Goal: Task Accomplishment & Management: Use online tool/utility

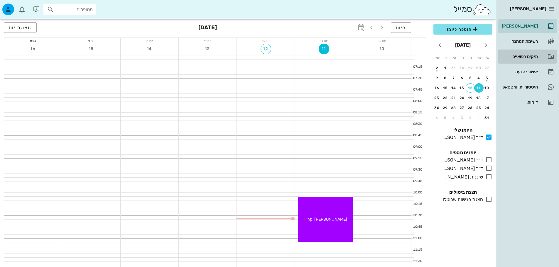
click at [534, 53] on div "תיקים רפואיים" at bounding box center [519, 56] width 37 height 9
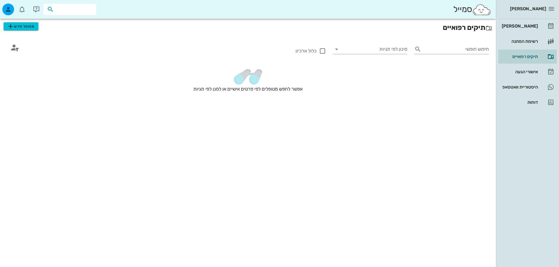
click at [81, 13] on input "text" at bounding box center [74, 10] width 38 height 8
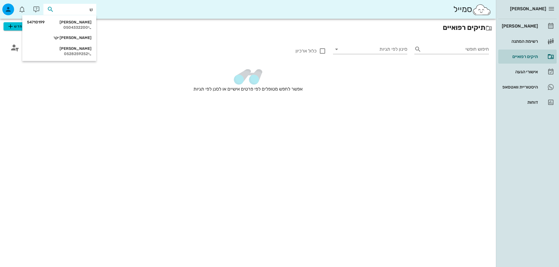
type input "של"
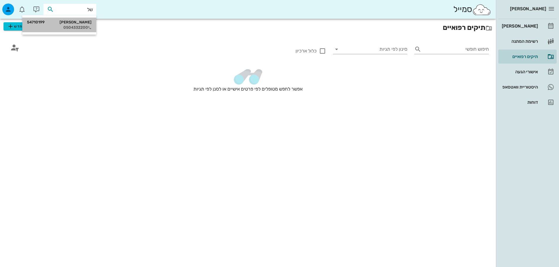
click at [76, 26] on div "0504332200" at bounding box center [59, 27] width 65 height 5
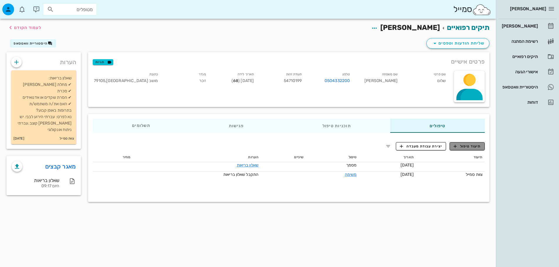
click at [462, 146] on span "תיעוד טיפול" at bounding box center [467, 146] width 27 height 5
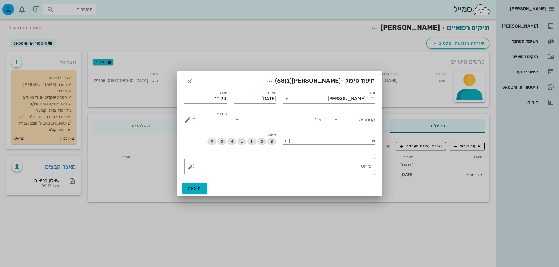
click at [335, 119] on icon at bounding box center [336, 120] width 7 height 7
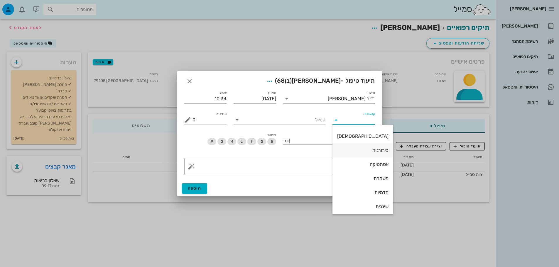
scroll to position [42, 0]
click at [350, 152] on div "כירורגיה" at bounding box center [362, 148] width 51 height 13
type input "כירורגיה"
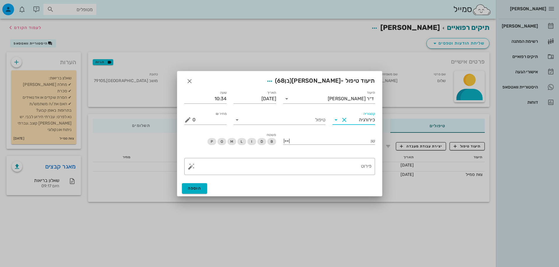
click at [344, 119] on button "Clear קטגוריה" at bounding box center [344, 120] width 7 height 7
click at [337, 120] on icon at bounding box center [336, 120] width 7 height 7
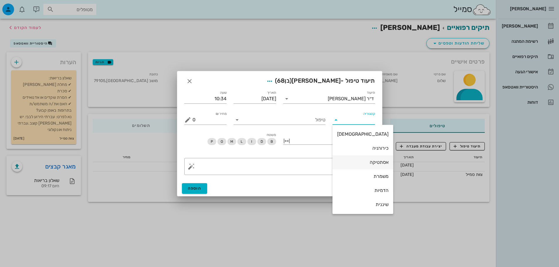
click at [351, 160] on div "אסתטיקה" at bounding box center [362, 163] width 51 height 6
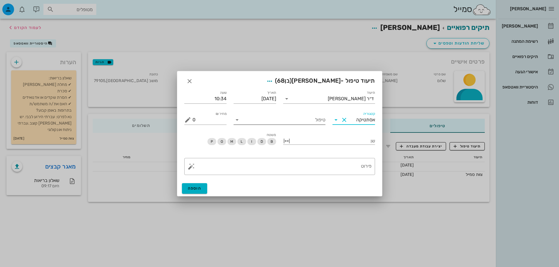
click at [279, 119] on input "טיפול" at bounding box center [284, 119] width 84 height 9
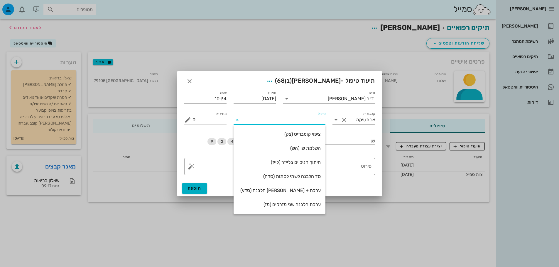
click at [336, 119] on icon at bounding box center [336, 120] width 7 height 7
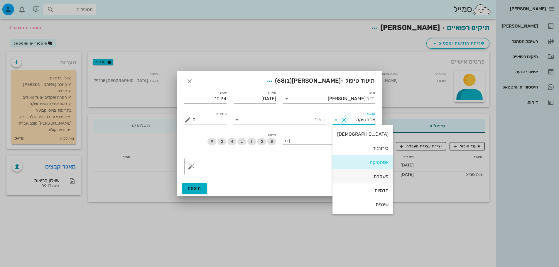
click at [358, 179] on div "משמרת" at bounding box center [362, 177] width 51 height 6
type input "משמרת"
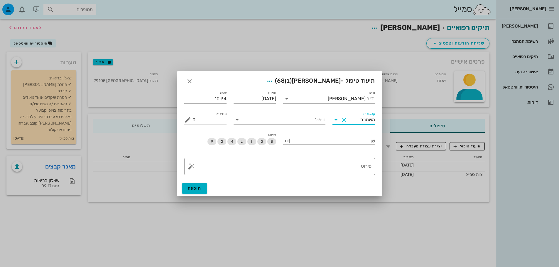
click at [292, 121] on input "טיפול" at bounding box center [284, 119] width 84 height 9
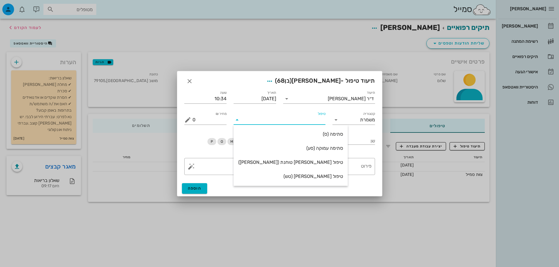
click at [292, 121] on input "טיפול" at bounding box center [284, 119] width 84 height 9
click at [341, 122] on button "Clear קטגוריה" at bounding box center [344, 120] width 7 height 7
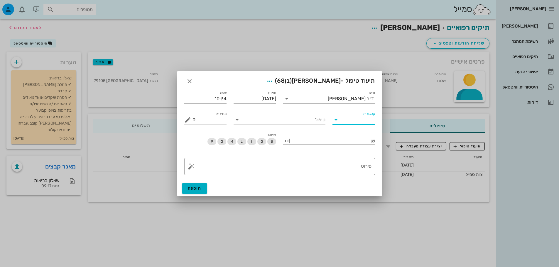
click at [334, 120] on icon at bounding box center [336, 120] width 7 height 7
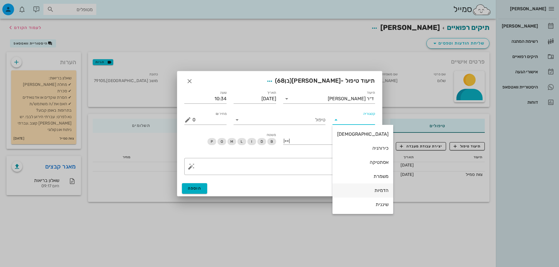
click at [353, 193] on div "הדמיות" at bounding box center [362, 191] width 51 height 6
type input "הדמיות"
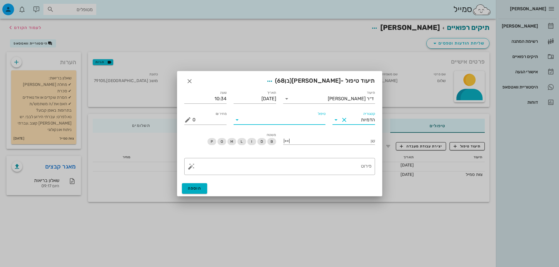
click at [266, 120] on input "טיפול" at bounding box center [284, 119] width 84 height 9
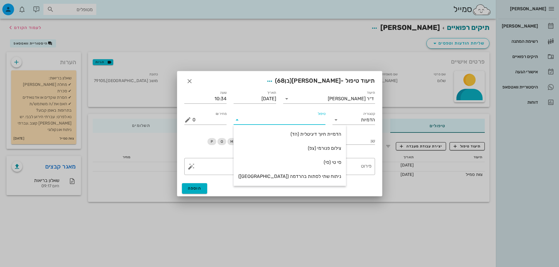
click at [266, 120] on input "טיפול" at bounding box center [284, 119] width 84 height 9
click at [347, 120] on button "Clear קטגוריה" at bounding box center [344, 120] width 7 height 7
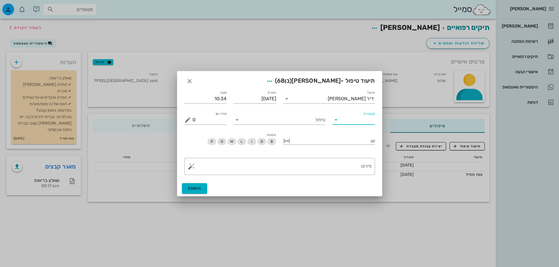
click at [344, 121] on input "קטגוריה" at bounding box center [358, 119] width 33 height 9
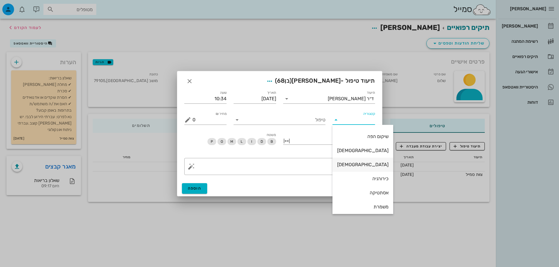
scroll to position [0, 0]
click at [350, 147] on div "שיקום הפה" at bounding box center [362, 149] width 51 height 6
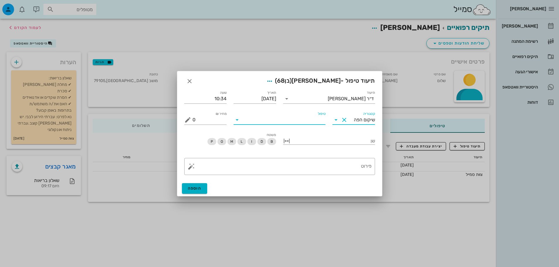
click at [293, 118] on input "טיפול" at bounding box center [284, 119] width 84 height 9
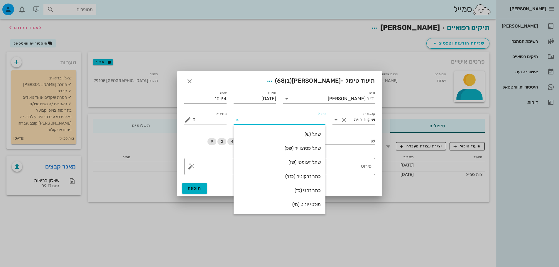
click at [335, 118] on icon at bounding box center [336, 120] width 7 height 7
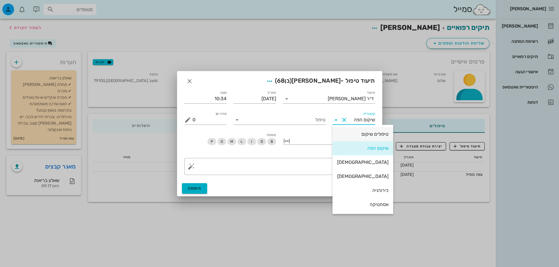
click at [347, 135] on div "טיפולים שיקום" at bounding box center [362, 135] width 51 height 6
type input "טיפולים שיקום"
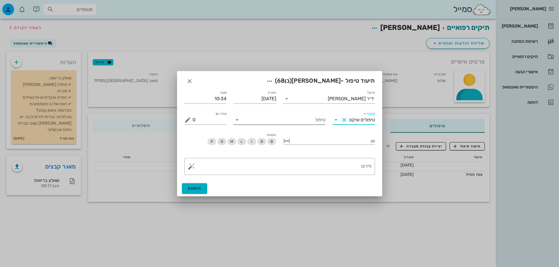
click at [279, 121] on input "טיפול" at bounding box center [284, 119] width 84 height 9
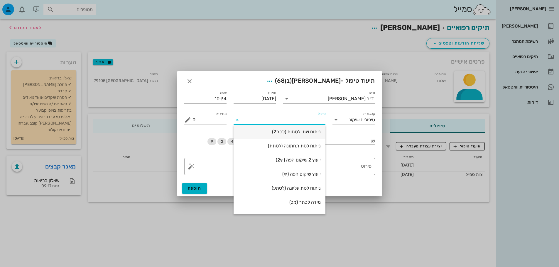
scroll to position [70, 0]
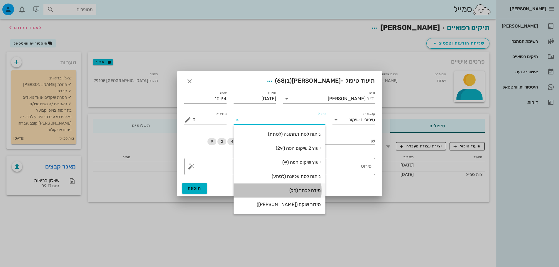
click at [297, 189] on div "מידה לכתר (מכ)" at bounding box center [279, 191] width 82 height 6
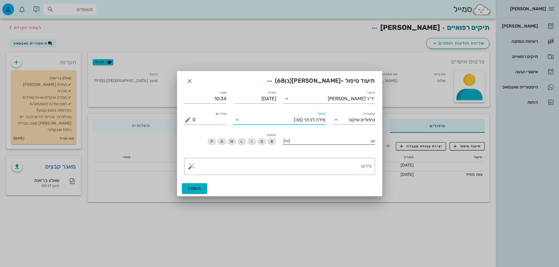
click at [313, 139] on div at bounding box center [334, 141] width 84 height 8
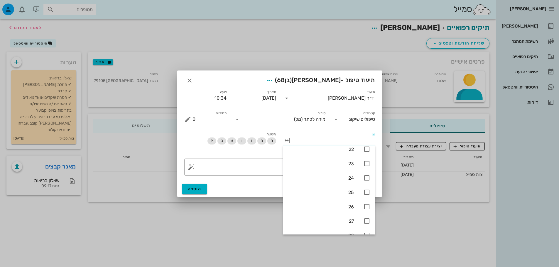
scroll to position [144, 0]
click at [358, 209] on div "27" at bounding box center [329, 212] width 92 height 14
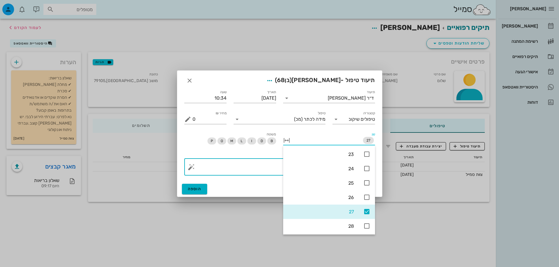
click at [252, 167] on textarea "פירוט" at bounding box center [282, 169] width 179 height 14
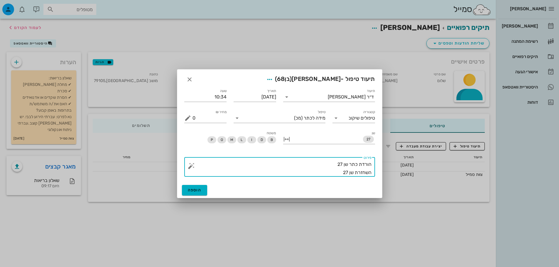
click at [192, 168] on button "button" at bounding box center [191, 166] width 7 height 7
click at [317, 176] on textarea "הורדת כתר שן 27 השחזרת שן 27" at bounding box center [282, 169] width 179 height 16
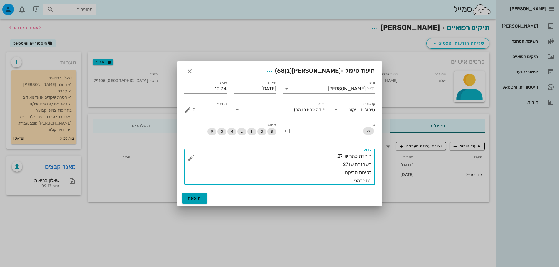
type textarea "הורדת כתר שן 27 השחזרת שן 27 לקיחת סריקה כתר זמני"
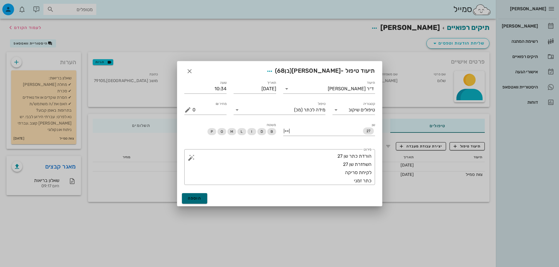
click at [187, 202] on button "הוספה" at bounding box center [195, 198] width 26 height 11
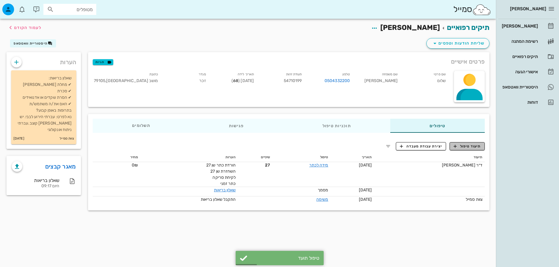
click at [467, 148] on span "תיעוד טיפול" at bounding box center [467, 146] width 27 height 5
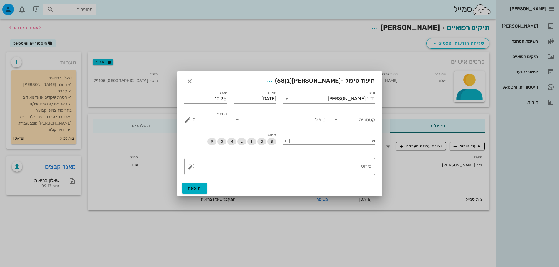
click at [338, 121] on icon at bounding box center [336, 120] width 7 height 7
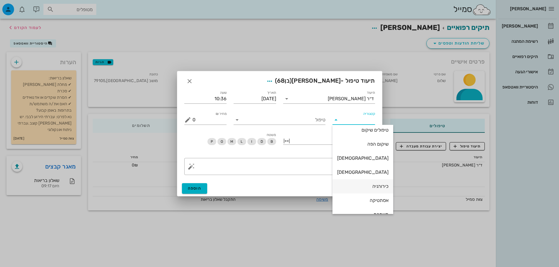
scroll to position [29, 0]
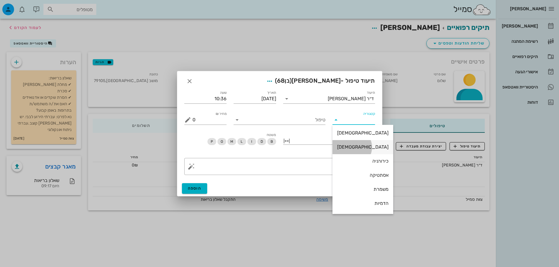
click at [353, 150] on div "[DEMOGRAPHIC_DATA]" at bounding box center [362, 147] width 51 height 13
type input "[DEMOGRAPHIC_DATA]"
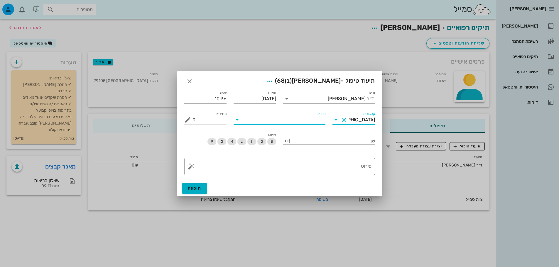
click at [305, 122] on input "טיפול" at bounding box center [284, 119] width 84 height 9
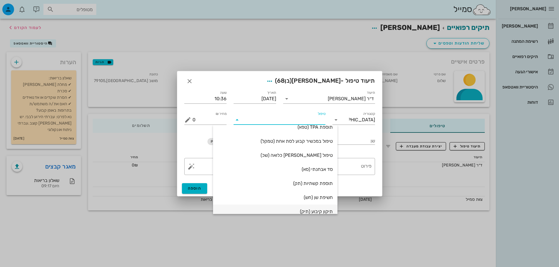
scroll to position [223, 0]
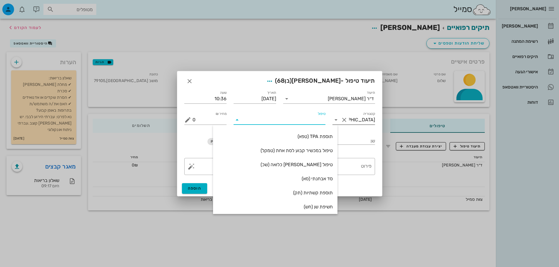
click at [344, 121] on button "Clear קטגוריה" at bounding box center [344, 120] width 7 height 7
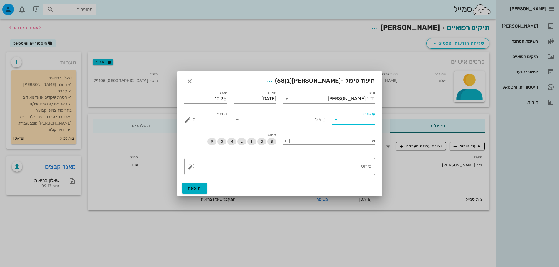
click at [344, 121] on input "קטגוריה" at bounding box center [358, 119] width 33 height 9
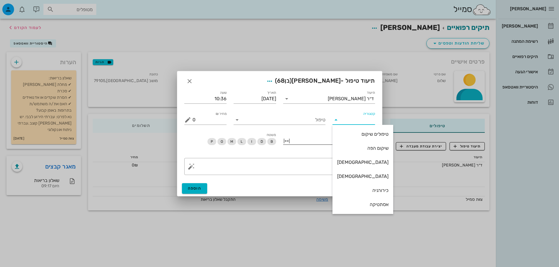
click at [353, 134] on div "טיפולים שיקום" at bounding box center [362, 135] width 51 height 6
type input "טיפולים שיקום"
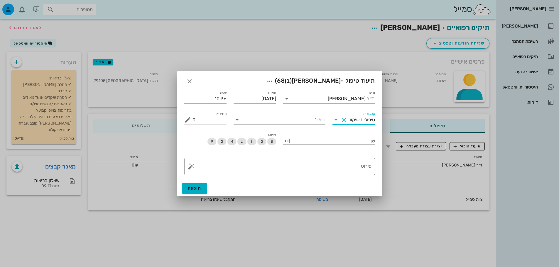
click at [294, 118] on input "טיפול" at bounding box center [284, 119] width 84 height 9
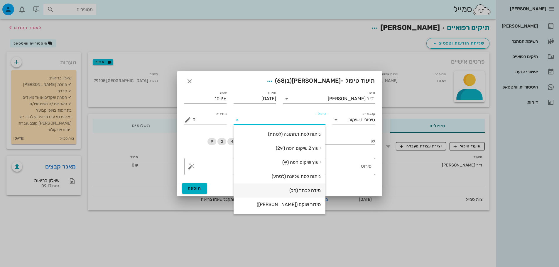
click at [303, 193] on div "מידה לכתר (מכ)" at bounding box center [279, 191] width 82 height 6
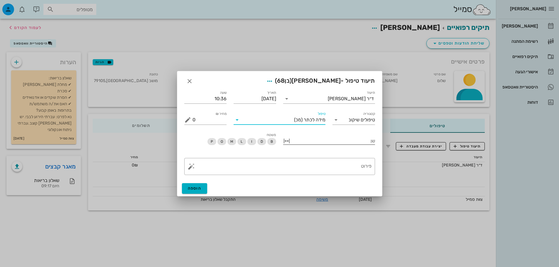
click at [314, 140] on div at bounding box center [334, 141] width 84 height 8
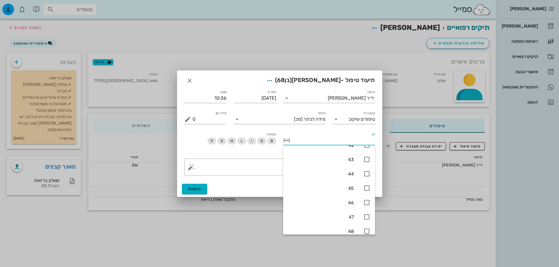
scroll to position [379, 0]
click at [367, 208] on icon at bounding box center [366, 207] width 7 height 7
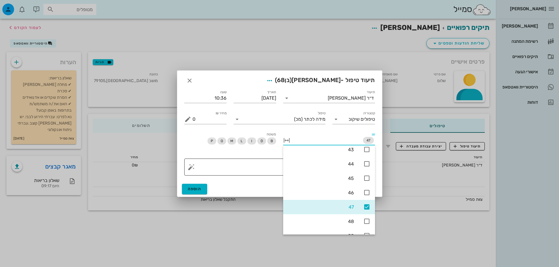
click at [233, 167] on textarea "פירוט" at bounding box center [282, 169] width 179 height 14
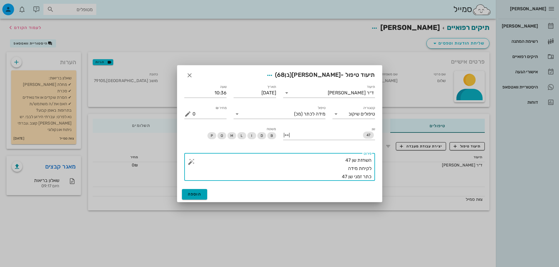
type textarea "השחזת שן 47 לקיחת מידה כתר זמני שן 47"
click at [191, 193] on span "הוספה" at bounding box center [195, 194] width 14 height 5
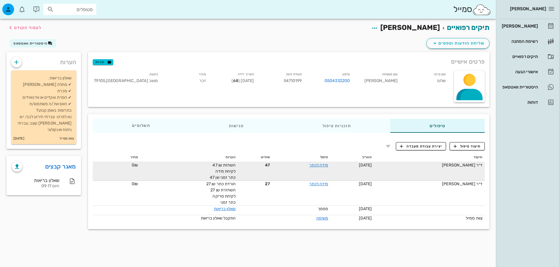
click at [459, 170] on td "ד״ר [PERSON_NAME]" at bounding box center [429, 171] width 111 height 19
click at [449, 171] on td "ד״ר [PERSON_NAME]" at bounding box center [429, 171] width 111 height 19
click at [438, 168] on div "ד״ר [PERSON_NAME]" at bounding box center [430, 165] width 106 height 6
click at [469, 168] on div "ד״ר [PERSON_NAME]" at bounding box center [430, 165] width 106 height 6
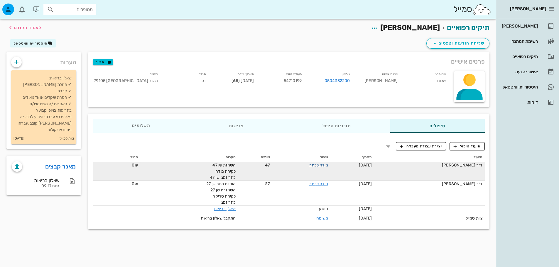
click at [321, 166] on link "מידה לכתר" at bounding box center [318, 165] width 19 height 5
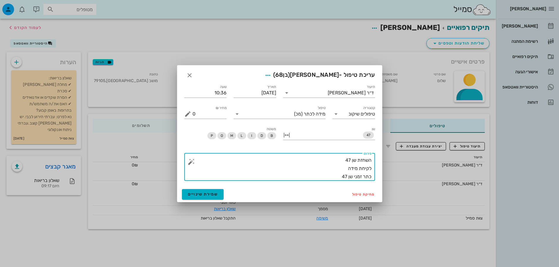
click at [334, 160] on textarea "השחזת שן 47 לקיחת מידה כתר זמני שן 47" at bounding box center [282, 168] width 179 height 25
click at [341, 160] on textarea "השחזת שן 47 לקיחת מידה כתר זמני שן 47" at bounding box center [282, 168] width 179 height 25
drag, startPoint x: 340, startPoint y: 160, endPoint x: 388, endPoint y: 164, distance: 47.4
click at [388, 164] on div "[PERSON_NAME] יומן מרפאה רשימת המתנה תיקים רפואיים אישורי הגעה היסטוריית וואטסא…" at bounding box center [279, 133] width 559 height 267
click at [191, 162] on button "button" at bounding box center [191, 162] width 7 height 7
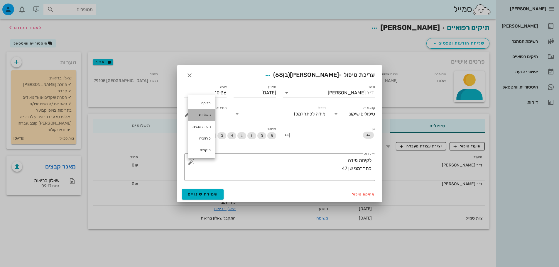
click at [203, 113] on div "ג.אלחוש" at bounding box center [202, 115] width 28 height 12
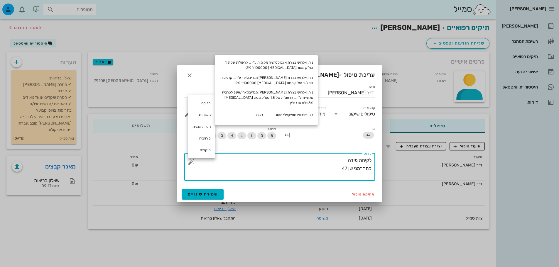
click at [343, 160] on textarea "לקיחת מידה כתר זמני שן 47" at bounding box center [282, 168] width 179 height 25
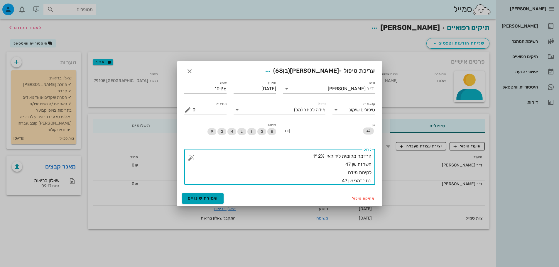
type textarea "הרדמה מקומית לידוקאין 2% *1 השחזת שן 47 לקיחת מידה כתר זמני שן 47"
click at [203, 200] on span "שמירת שינויים" at bounding box center [203, 198] width 30 height 5
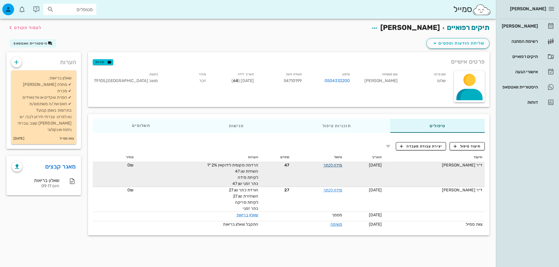
click at [334, 166] on link "מידה לכתר" at bounding box center [333, 165] width 19 height 5
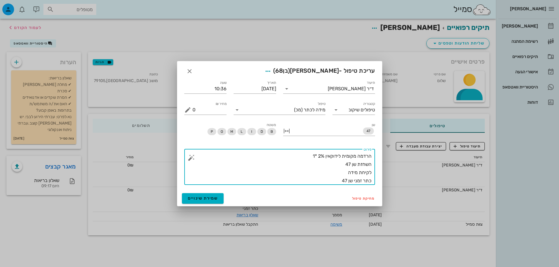
drag, startPoint x: 341, startPoint y: 167, endPoint x: 350, endPoint y: 163, distance: 9.7
click at [350, 163] on textarea "הרדמה מקומית לידוקאין 2% *1 השחזת שן 47 לקיחת מידה כתר זמני שן 47" at bounding box center [282, 168] width 179 height 33
drag, startPoint x: 341, startPoint y: 179, endPoint x: 346, endPoint y: 179, distance: 5.0
click at [346, 179] on textarea "הרדמה מקומית לידוקאין 2% *1 השחזת שן 46 לקיחת מידה כתר זמני שן 47" at bounding box center [282, 168] width 179 height 33
type textarea "הרדמה מקומית לידוקאין 2% *1 השחזת שן 46 לקיחת מידה כתר זמני שן 46"
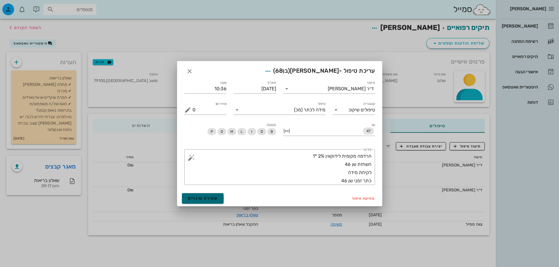
click at [210, 201] on span "שמירת שינויים" at bounding box center [203, 198] width 30 height 5
